Goal: Information Seeking & Learning: Learn about a topic

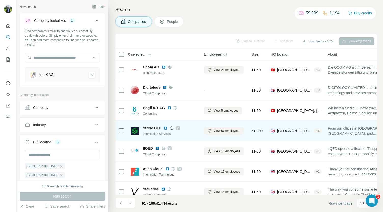
scroll to position [22, 0]
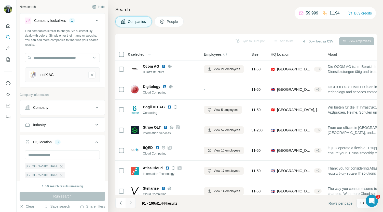
click at [131, 205] on icon "Navigate to next page" at bounding box center [130, 203] width 5 height 5
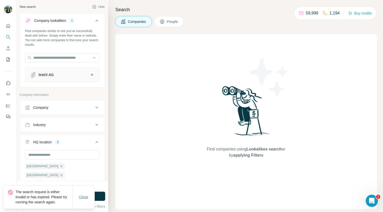
click at [82, 196] on span "Close" at bounding box center [83, 197] width 9 height 5
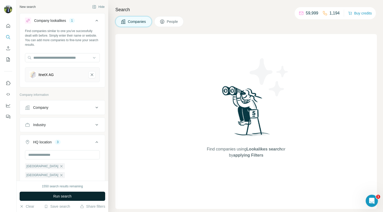
click at [84, 196] on button "Run search" at bounding box center [63, 196] width 86 height 9
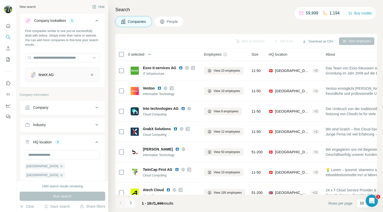
click at [133, 204] on icon "Navigate to next page" at bounding box center [130, 203] width 5 height 5
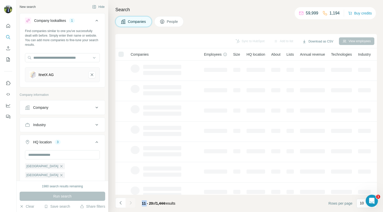
click at [133, 204] on div at bounding box center [130, 203] width 10 height 10
click at [179, 204] on div "11 - 20 of 1,444 results" at bounding box center [159, 203] width 42 height 11
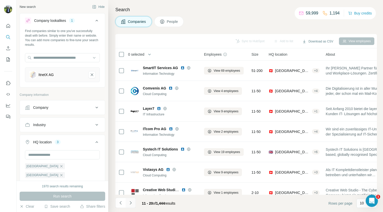
click at [129, 202] on icon "Navigate to next page" at bounding box center [130, 203] width 5 height 5
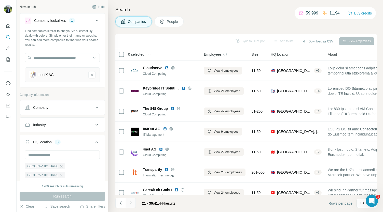
click at [129, 202] on icon "Navigate to next page" at bounding box center [130, 203] width 5 height 5
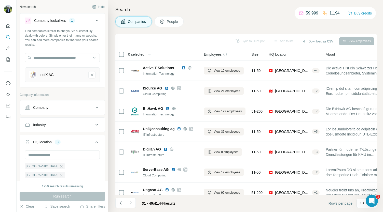
click at [127, 203] on button "Navigate to next page" at bounding box center [130, 203] width 10 height 10
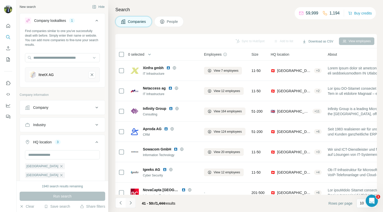
click at [131, 203] on icon "Navigate to next page" at bounding box center [130, 203] width 5 height 5
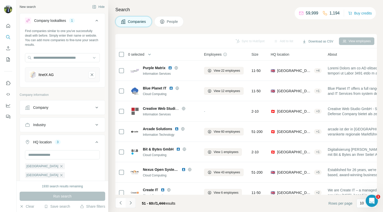
click at [131, 203] on icon "Navigate to next page" at bounding box center [130, 203] width 5 height 5
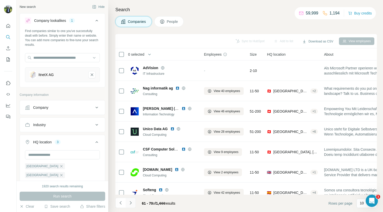
click at [131, 203] on icon "Navigate to next page" at bounding box center [130, 203] width 5 height 5
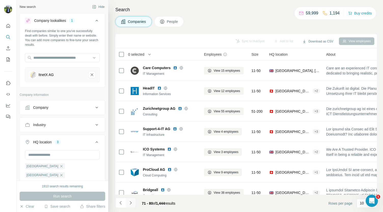
click at [131, 203] on icon "Navigate to next page" at bounding box center [130, 203] width 5 height 5
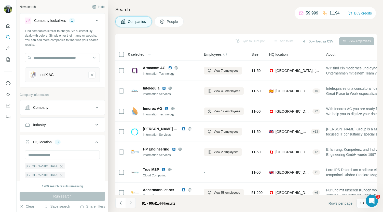
click at [131, 203] on icon "Navigate to next page" at bounding box center [130, 203] width 5 height 5
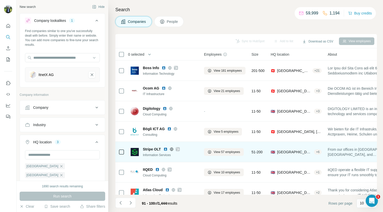
scroll to position [72, 0]
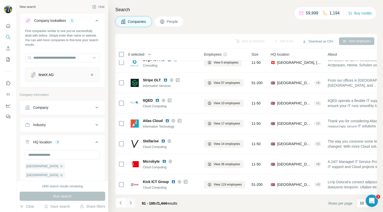
click at [132, 203] on icon "Navigate to next page" at bounding box center [130, 203] width 5 height 5
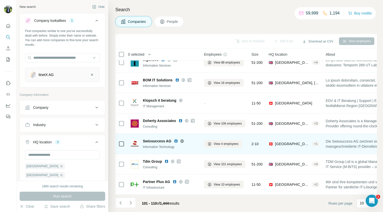
click at [175, 139] on img at bounding box center [176, 141] width 4 height 4
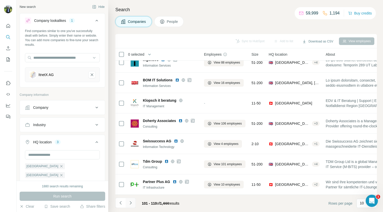
click at [129, 206] on button "Navigate to next page" at bounding box center [130, 203] width 10 height 10
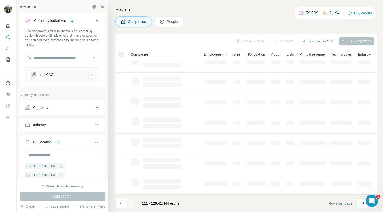
scroll to position [0, 0]
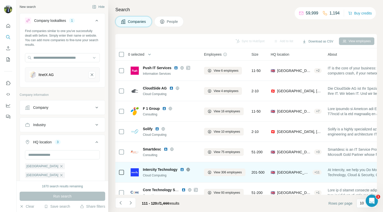
click at [183, 168] on img at bounding box center [182, 170] width 4 height 4
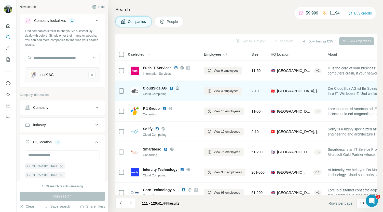
click at [171, 87] on img at bounding box center [171, 88] width 4 height 4
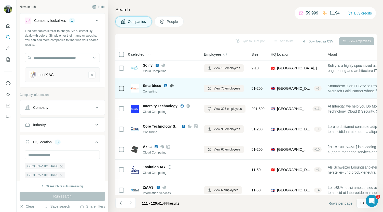
scroll to position [72, 0]
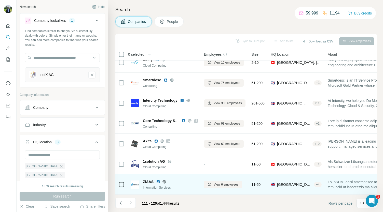
click at [157, 180] on img at bounding box center [158, 182] width 4 height 4
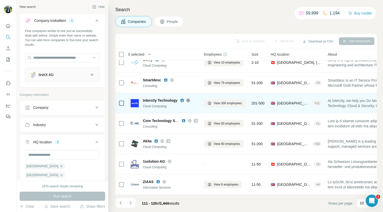
click at [181, 99] on img at bounding box center [182, 101] width 4 height 4
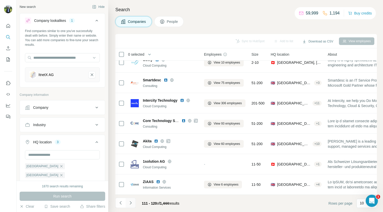
click at [130, 204] on icon "Navigate to next page" at bounding box center [130, 203] width 5 height 5
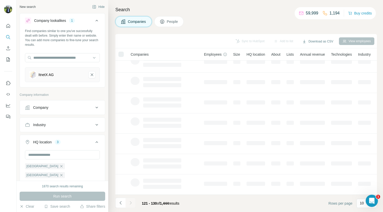
scroll to position [0, 0]
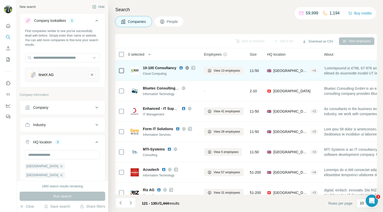
click at [182, 68] on img at bounding box center [181, 68] width 4 height 4
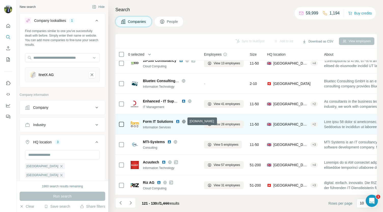
scroll to position [8, 0]
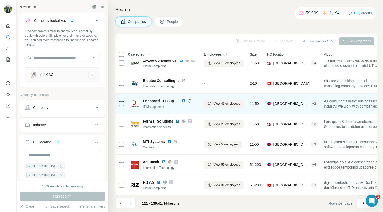
click at [182, 101] on img at bounding box center [183, 101] width 4 height 4
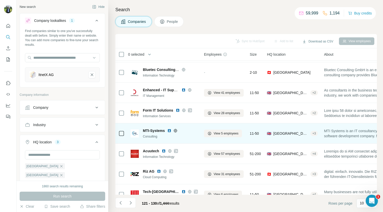
scroll to position [19, 0]
click at [171, 130] on img at bounding box center [169, 131] width 4 height 4
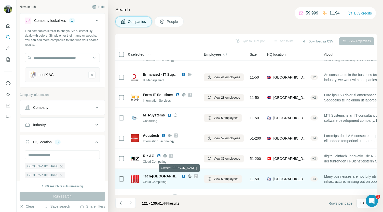
scroll to position [72, 0]
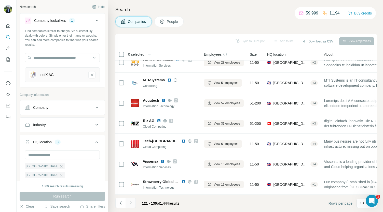
click at [131, 204] on icon "Navigate to next page" at bounding box center [130, 203] width 5 height 5
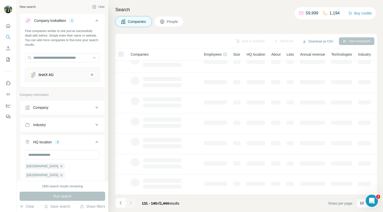
scroll to position [0, 0]
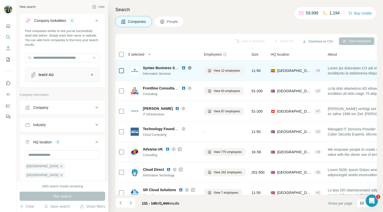
click at [184, 67] on img at bounding box center [183, 68] width 4 height 4
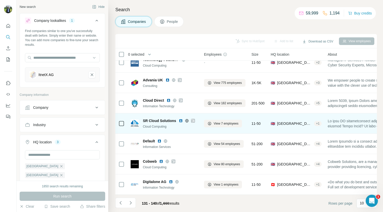
scroll to position [72, 0]
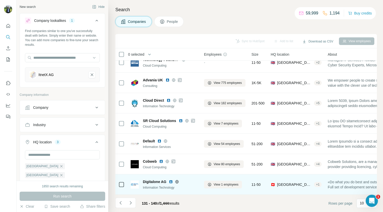
click at [168, 180] on div "Digitalone AG" at bounding box center [170, 181] width 55 height 5
click at [171, 180] on img at bounding box center [171, 182] width 4 height 4
click at [170, 180] on img at bounding box center [171, 182] width 4 height 4
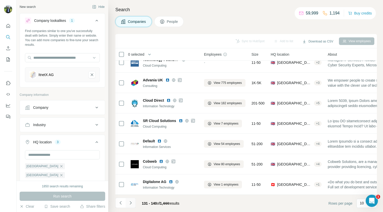
click at [133, 200] on button "Navigate to next page" at bounding box center [130, 203] width 10 height 10
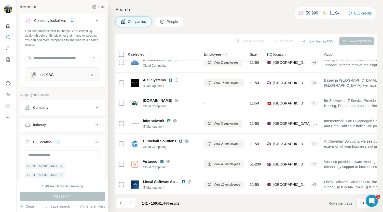
scroll to position [0, 0]
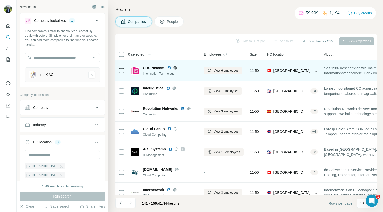
click at [168, 68] on img at bounding box center [169, 68] width 4 height 4
